Goal: Find specific page/section: Find specific page/section

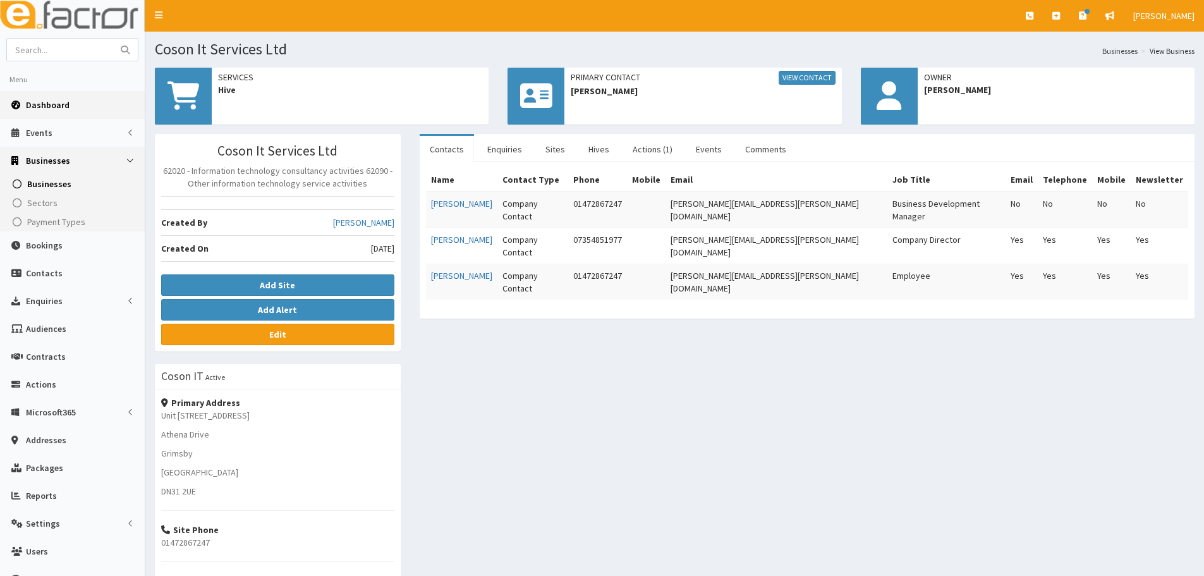
click at [57, 104] on span "Dashboard" at bounding box center [48, 104] width 44 height 11
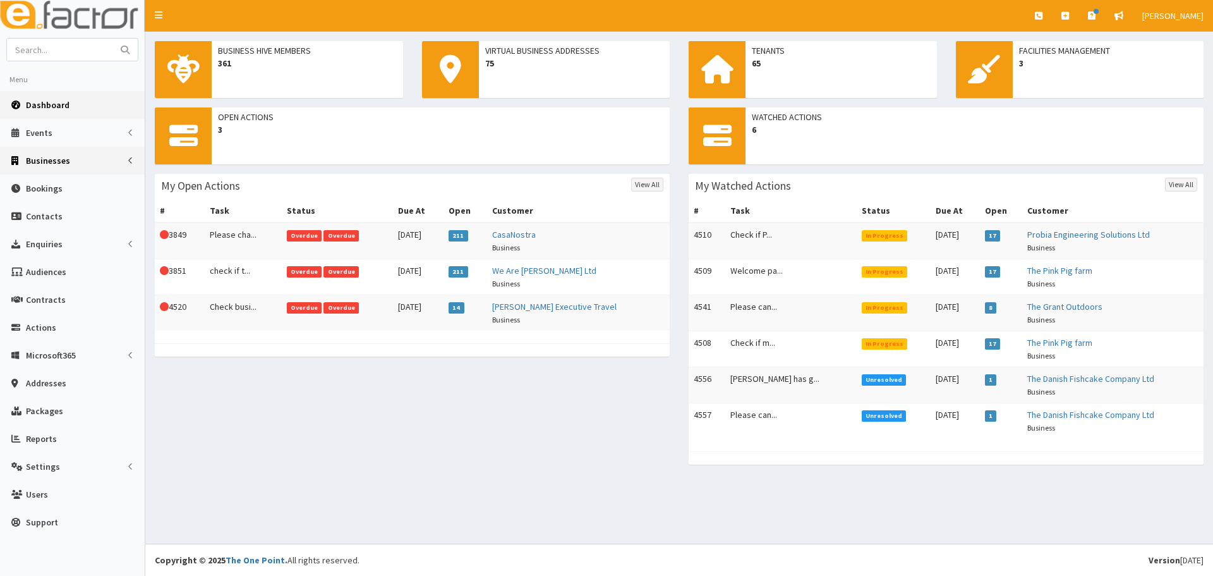
click at [49, 169] on link "Businesses" at bounding box center [72, 161] width 145 height 28
click at [42, 184] on span "Businesses" at bounding box center [49, 183] width 44 height 11
